Goal: Find specific page/section: Find specific page/section

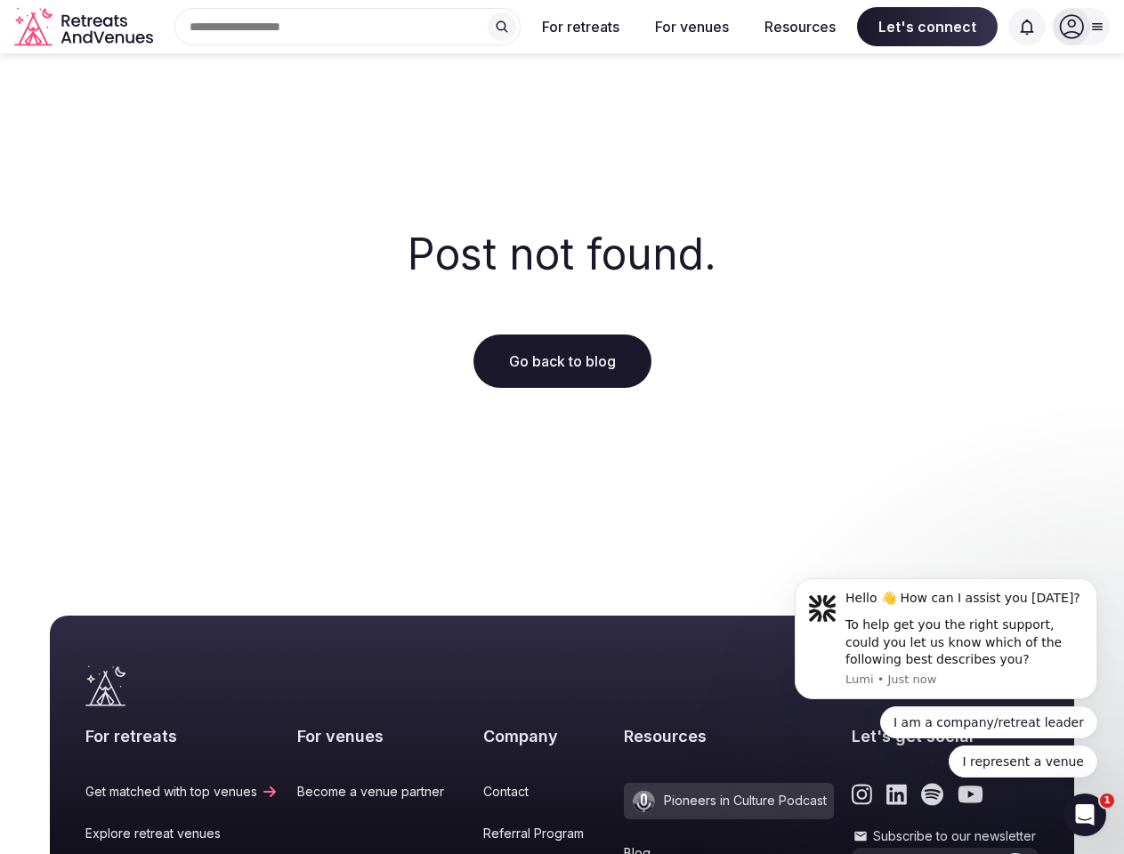
click at [561, 427] on div "Post not found. Go back to blog" at bounding box center [562, 309] width 1124 height 512
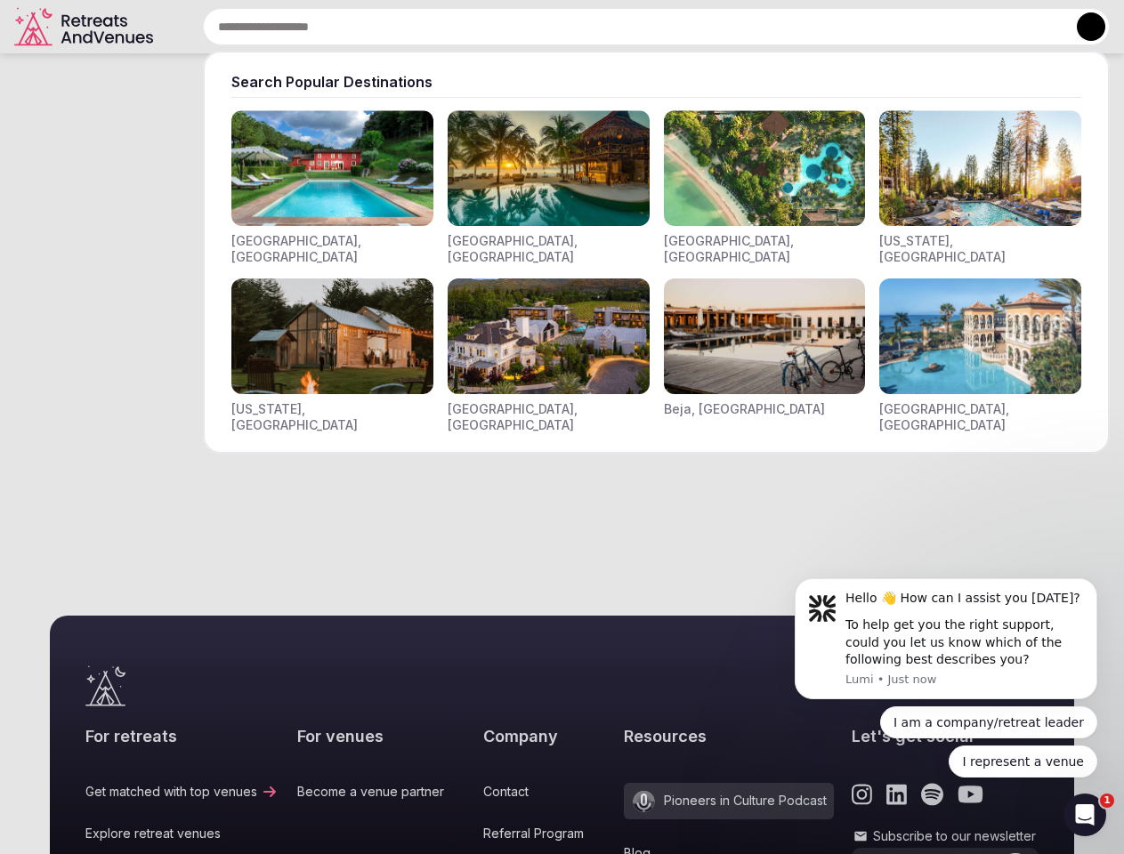
click at [348, 27] on div "Search Popular Destinations [GEOGRAPHIC_DATA], [GEOGRAPHIC_DATA] [GEOGRAPHIC_DA…" at bounding box center [634, 26] width 949 height 37
click at [502, 27] on input "text" at bounding box center [656, 26] width 907 height 37
click at [581, 27] on input "text" at bounding box center [656, 26] width 907 height 37
click at [691, 27] on input "text" at bounding box center [656, 26] width 907 height 37
click at [800, 27] on input "text" at bounding box center [656, 26] width 907 height 37
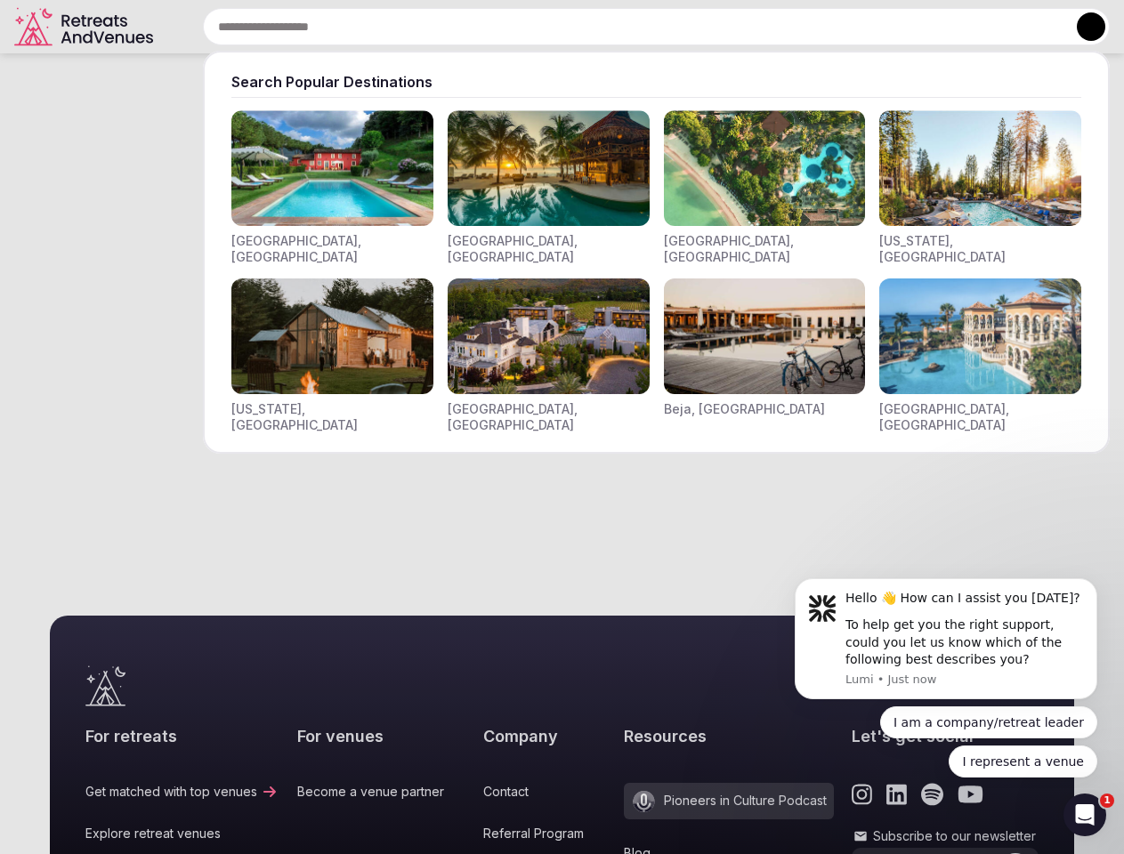
click at [927, 27] on input "text" at bounding box center [656, 26] width 907 height 37
click at [1027, 27] on input "text" at bounding box center [656, 26] width 907 height 37
click at [1081, 27] on button at bounding box center [1091, 26] width 28 height 28
